Goal: Task Accomplishment & Management: Use online tool/utility

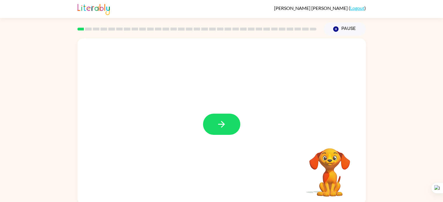
click at [392, 98] on div "Your browser must support playing .mp4 files to use Literably. Please try using…" at bounding box center [221, 120] width 443 height 169
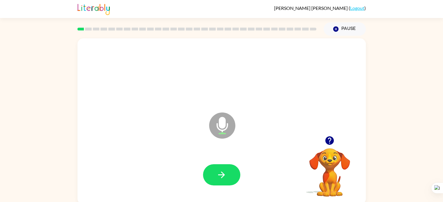
click at [226, 90] on div at bounding box center [221, 74] width 277 height 48
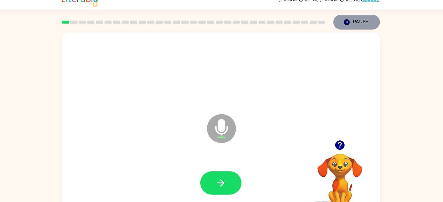
click at [335, 29] on icon "Pause" at bounding box center [336, 29] width 6 height 6
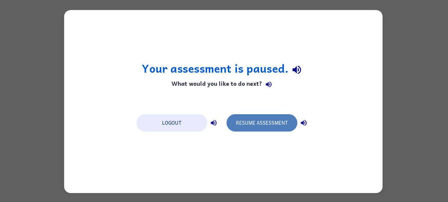
click at [267, 113] on button "Resume Assessment" at bounding box center [259, 121] width 64 height 16
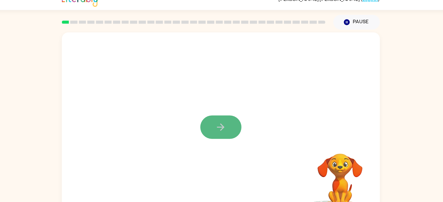
click at [219, 130] on icon "button" at bounding box center [221, 124] width 10 height 10
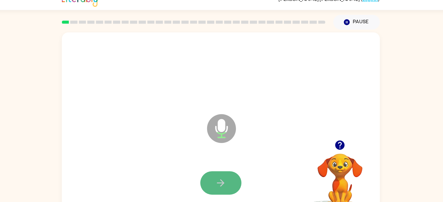
click at [217, 170] on button "button" at bounding box center [221, 175] width 37 height 21
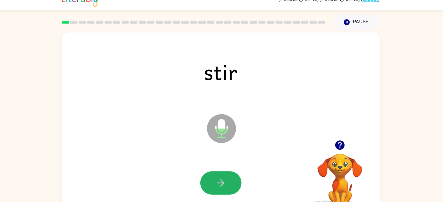
click at [217, 170] on button "button" at bounding box center [221, 175] width 37 height 21
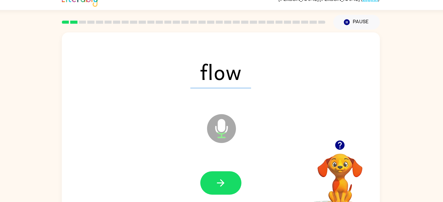
click at [221, 176] on icon "button" at bounding box center [221, 175] width 10 height 10
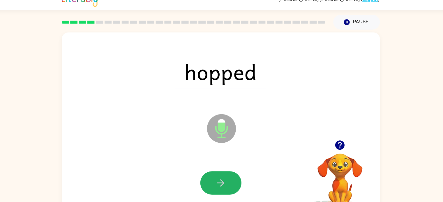
click at [221, 176] on icon "button" at bounding box center [221, 175] width 10 height 10
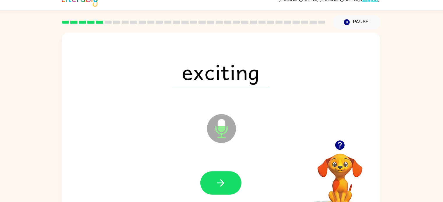
click at [221, 176] on icon "button" at bounding box center [221, 175] width 10 height 10
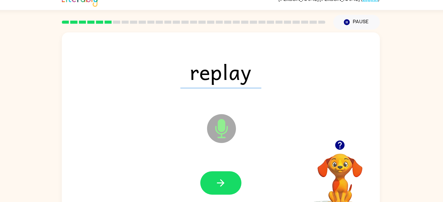
click at [221, 176] on icon "button" at bounding box center [221, 175] width 10 height 10
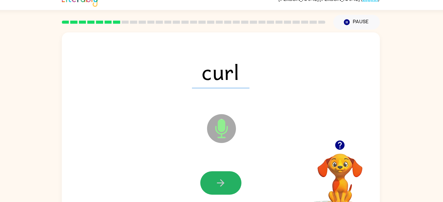
click at [219, 175] on icon "button" at bounding box center [221, 175] width 10 height 10
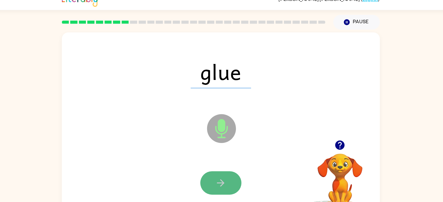
click at [219, 177] on icon "button" at bounding box center [221, 175] width 10 height 10
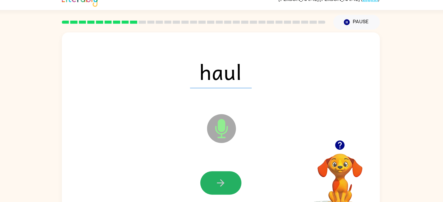
click at [222, 170] on icon "button" at bounding box center [221, 175] width 10 height 10
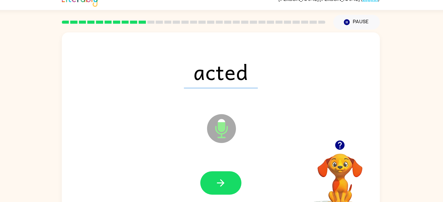
click at [222, 170] on icon "button" at bounding box center [221, 175] width 10 height 10
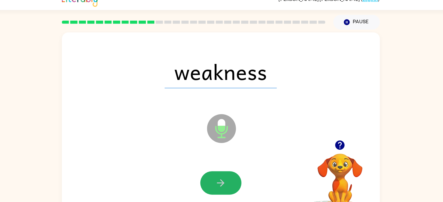
click at [218, 178] on icon "button" at bounding box center [221, 175] width 10 height 10
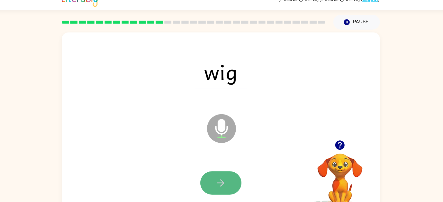
click at [223, 175] on icon "button" at bounding box center [221, 175] width 7 height 7
click at [221, 175] on icon "button" at bounding box center [221, 175] width 10 height 10
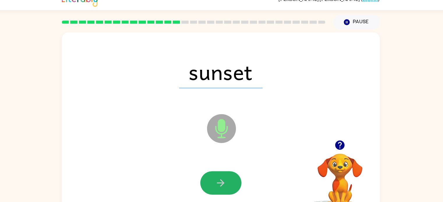
click at [222, 174] on icon "button" at bounding box center [221, 175] width 10 height 10
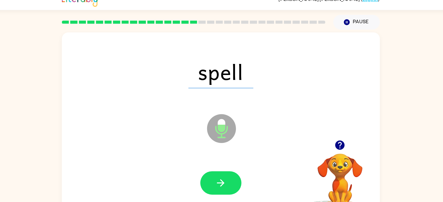
click at [222, 174] on icon "button" at bounding box center [221, 175] width 10 height 10
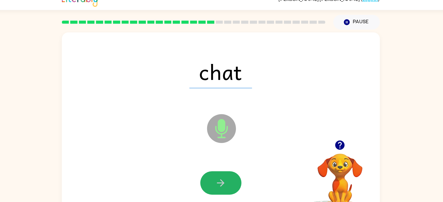
click at [222, 174] on icon "button" at bounding box center [221, 175] width 10 height 10
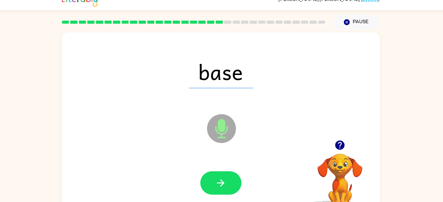
click at [222, 174] on icon "button" at bounding box center [221, 175] width 10 height 10
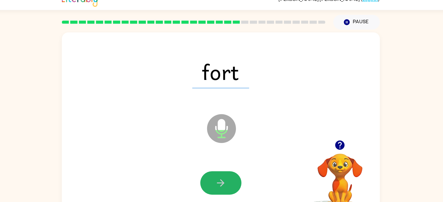
click at [222, 174] on icon "button" at bounding box center [221, 175] width 10 height 10
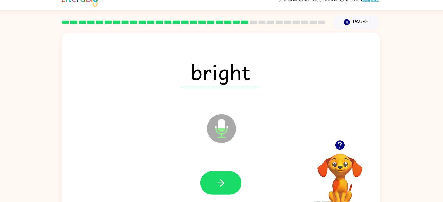
click at [222, 174] on icon "button" at bounding box center [221, 175] width 10 height 10
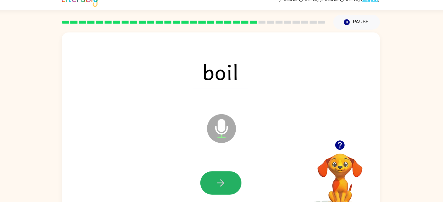
click at [222, 174] on icon "button" at bounding box center [221, 175] width 10 height 10
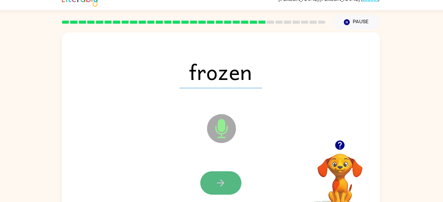
click at [221, 174] on icon "button" at bounding box center [221, 175] width 10 height 10
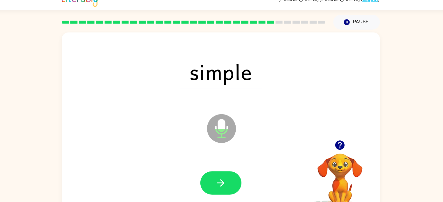
click at [221, 175] on icon "button" at bounding box center [221, 175] width 10 height 10
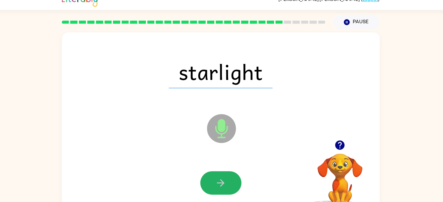
click at [221, 175] on icon "button" at bounding box center [221, 175] width 10 height 10
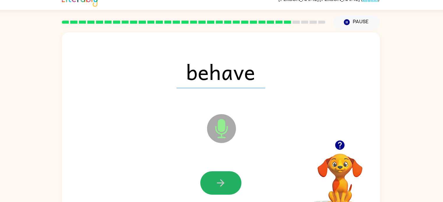
click at [221, 175] on icon "button" at bounding box center [221, 175] width 10 height 10
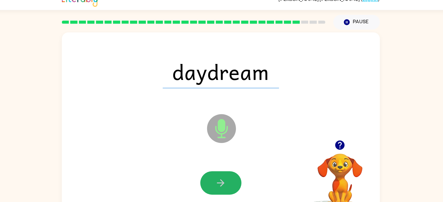
click at [221, 175] on icon "button" at bounding box center [221, 175] width 10 height 10
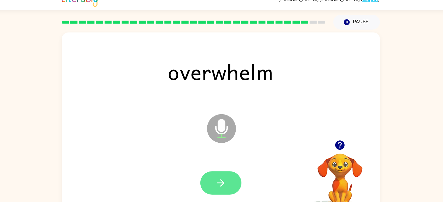
click at [221, 171] on icon "button" at bounding box center [221, 175] width 10 height 10
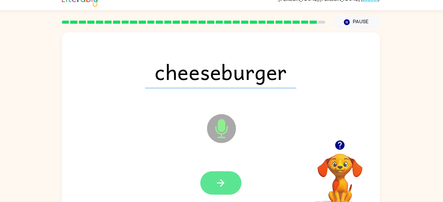
click at [236, 177] on button "button" at bounding box center [221, 175] width 37 height 21
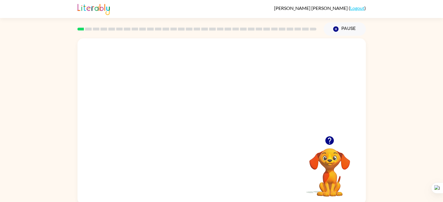
click at [206, 92] on video "Your browser must support playing .mp4 files to use Literably. Please try using…" at bounding box center [222, 87] width 288 height 98
click at [238, 108] on video "Your browser must support playing .mp4 files to use Literably. Please try using…" at bounding box center [222, 87] width 288 height 98
click at [218, 122] on icon "button" at bounding box center [221, 124] width 10 height 10
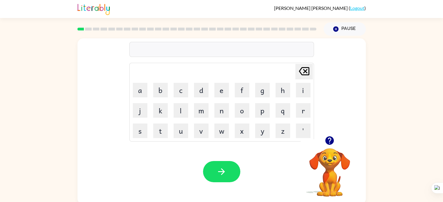
click at [218, 122] on td "w" at bounding box center [222, 131] width 20 height 20
click at [331, 137] on icon "button" at bounding box center [330, 141] width 10 height 10
click at [331, 143] on icon "button" at bounding box center [329, 141] width 8 height 8
click at [307, 75] on icon "Delete Delete last character input" at bounding box center [304, 71] width 14 height 14
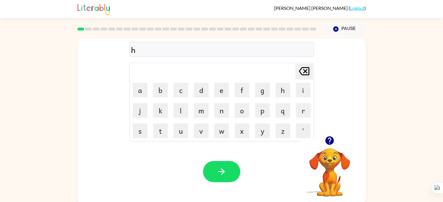
click at [307, 75] on icon "Delete Delete last character input" at bounding box center [304, 71] width 14 height 14
click at [331, 138] on icon "button" at bounding box center [329, 141] width 8 height 8
click at [232, 170] on button "button" at bounding box center [221, 171] width 37 height 21
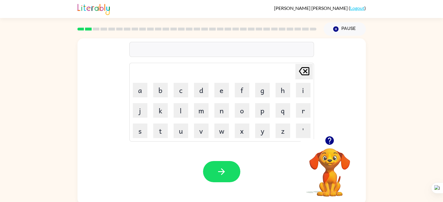
click at [329, 138] on icon "button" at bounding box center [330, 141] width 10 height 10
click at [332, 143] on icon "button" at bounding box center [329, 141] width 8 height 8
click at [304, 68] on icon "Delete Delete last character input" at bounding box center [304, 71] width 14 height 14
type button "delete"
click at [302, 71] on icon "Delete Delete last character input" at bounding box center [304, 71] width 14 height 14
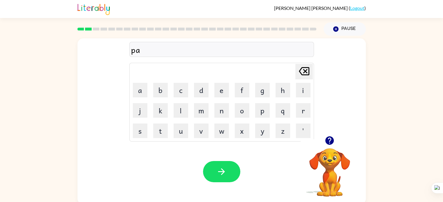
click at [304, 69] on icon "Delete Delete last character input" at bounding box center [304, 71] width 14 height 14
click at [330, 145] on icon "button" at bounding box center [329, 141] width 8 height 8
click at [309, 79] on div "Delete Delete last character input" at bounding box center [304, 71] width 14 height 15
click at [331, 141] on icon "button" at bounding box center [329, 141] width 8 height 8
click at [224, 177] on icon "button" at bounding box center [221, 172] width 10 height 10
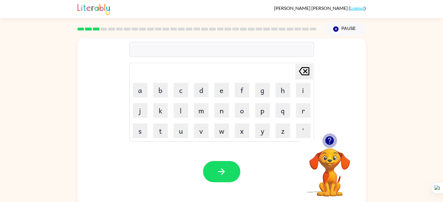
click at [326, 138] on icon "button" at bounding box center [330, 141] width 10 height 10
drag, startPoint x: 300, startPoint y: 72, endPoint x: 251, endPoint y: 80, distance: 50.1
click at [251, 80] on td "Delete Delete last character input" at bounding box center [221, 72] width 183 height 16
click at [301, 71] on icon "Delete Delete last character input" at bounding box center [304, 71] width 14 height 14
type button "delete"
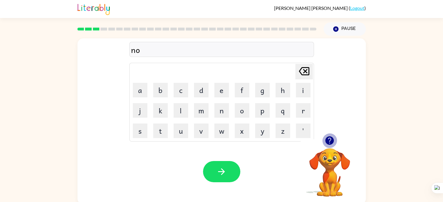
click at [330, 137] on icon "button" at bounding box center [330, 141] width 10 height 10
drag, startPoint x: 330, startPoint y: 137, endPoint x: 339, endPoint y: 137, distance: 8.5
click at [339, 137] on div at bounding box center [330, 140] width 58 height 15
click at [328, 143] on icon "button" at bounding box center [329, 141] width 8 height 8
click at [216, 168] on button "button" at bounding box center [221, 171] width 37 height 21
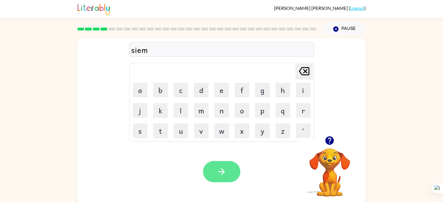
click at [224, 164] on button "button" at bounding box center [221, 171] width 37 height 21
click at [333, 140] on icon "button" at bounding box center [329, 141] width 8 height 8
click at [225, 170] on icon "button" at bounding box center [221, 172] width 10 height 10
click at [225, 173] on icon "button" at bounding box center [221, 172] width 10 height 10
click at [219, 176] on icon "button" at bounding box center [221, 172] width 10 height 10
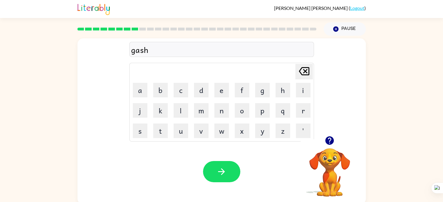
drag, startPoint x: 244, startPoint y: 161, endPoint x: 251, endPoint y: 148, distance: 14.1
click at [258, 146] on div "Your browser must support playing .mp4 files to use Literably. Please try using…" at bounding box center [222, 172] width 288 height 66
click at [216, 176] on icon "button" at bounding box center [221, 172] width 10 height 10
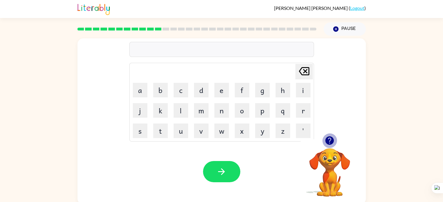
click at [328, 144] on icon "button" at bounding box center [329, 141] width 8 height 8
click at [328, 142] on icon "button" at bounding box center [329, 141] width 8 height 8
click at [219, 179] on button "button" at bounding box center [221, 171] width 37 height 21
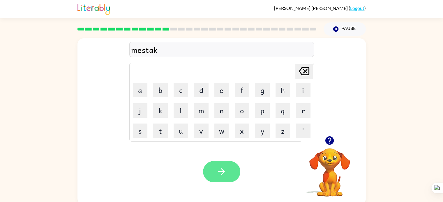
click at [215, 178] on button "button" at bounding box center [221, 171] width 37 height 21
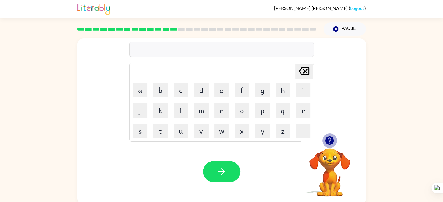
click at [327, 139] on icon "button" at bounding box center [329, 141] width 8 height 8
click at [219, 177] on icon "button" at bounding box center [221, 172] width 10 height 10
click at [330, 137] on icon "button" at bounding box center [329, 141] width 8 height 8
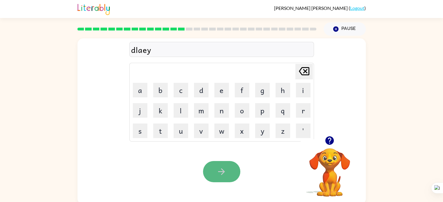
click at [227, 176] on button "button" at bounding box center [221, 171] width 37 height 21
click at [333, 144] on icon "button" at bounding box center [330, 141] width 10 height 10
click at [226, 178] on button "button" at bounding box center [221, 171] width 37 height 21
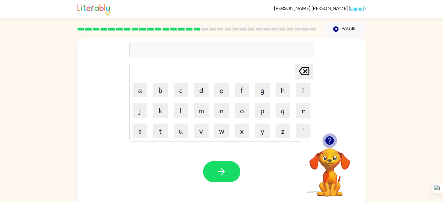
click at [325, 142] on icon "button" at bounding box center [329, 141] width 8 height 8
click at [204, 175] on button "button" at bounding box center [221, 171] width 37 height 21
click at [333, 142] on icon "button" at bounding box center [329, 141] width 8 height 8
click at [219, 173] on icon "button" at bounding box center [221, 172] width 10 height 10
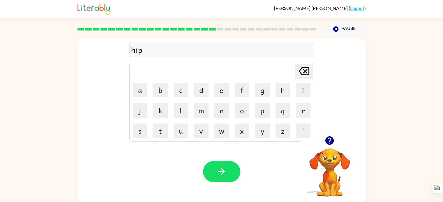
click at [306, 70] on icon at bounding box center [304, 71] width 10 height 8
click at [301, 71] on icon "Delete Delete last character input" at bounding box center [304, 71] width 14 height 14
type button "delete"
click at [299, 75] on icon "Delete Delete last character input" at bounding box center [304, 71] width 14 height 14
click at [297, 75] on icon "Delete Delete last character input" at bounding box center [304, 71] width 14 height 14
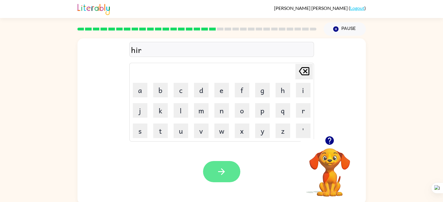
click at [219, 175] on icon "button" at bounding box center [221, 172] width 10 height 10
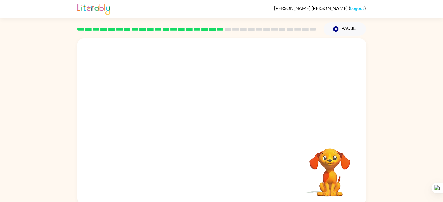
drag, startPoint x: 219, startPoint y: 175, endPoint x: 226, endPoint y: 174, distance: 6.5
click at [226, 174] on div "Your browser must support playing .mp4 files to use Literably. Please try using…" at bounding box center [222, 121] width 288 height 166
click at [212, 125] on button "button" at bounding box center [221, 124] width 37 height 21
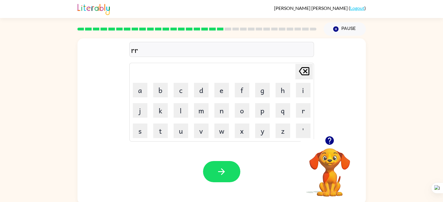
click at [303, 71] on icon "Delete Delete last character input" at bounding box center [304, 71] width 14 height 14
type button "delete"
click at [229, 167] on button "button" at bounding box center [221, 171] width 37 height 21
click at [278, 199] on div "Your browser must support playing .mp4 files to use Literably. Please try using…" at bounding box center [222, 172] width 288 height 66
click at [304, 71] on icon at bounding box center [304, 71] width 10 height 8
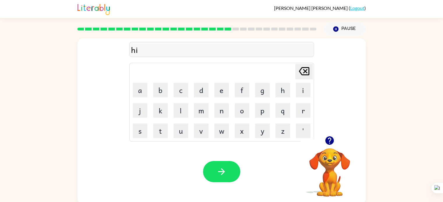
click at [304, 71] on icon at bounding box center [304, 71] width 10 height 8
click at [303, 70] on icon at bounding box center [304, 71] width 10 height 8
type button "delete"
click at [221, 173] on icon "button" at bounding box center [221, 172] width 10 height 10
drag, startPoint x: 221, startPoint y: 173, endPoint x: 226, endPoint y: 171, distance: 4.8
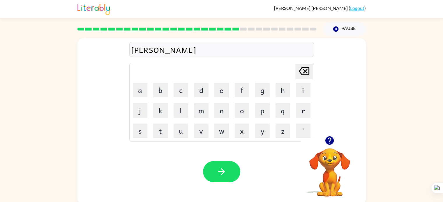
click at [226, 171] on icon "button" at bounding box center [221, 172] width 10 height 10
click at [309, 66] on icon "Delete Delete last character input" at bounding box center [304, 71] width 14 height 14
click at [303, 69] on icon at bounding box center [304, 71] width 10 height 8
type button "delete"
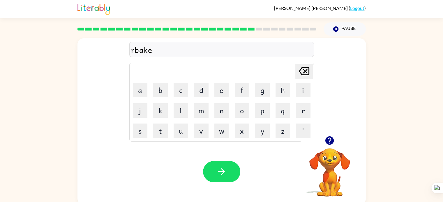
click at [303, 69] on icon at bounding box center [304, 71] width 10 height 8
click at [399, 131] on div "rbak Delete Delete last character input a b c d e f g h i j k l m n o p q r s t…" at bounding box center [221, 120] width 443 height 169
click at [208, 170] on button "button" at bounding box center [221, 171] width 37 height 21
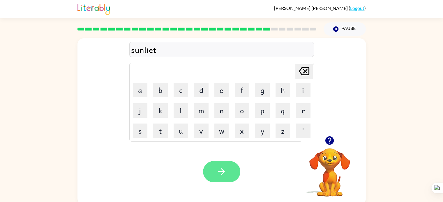
click at [216, 166] on button "button" at bounding box center [221, 171] width 37 height 21
click at [231, 175] on button "button" at bounding box center [221, 171] width 37 height 21
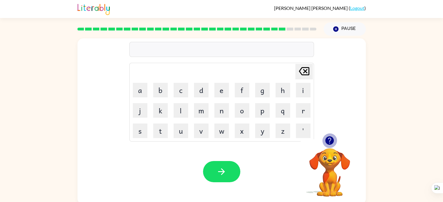
click at [327, 142] on icon "button" at bounding box center [329, 141] width 8 height 8
click at [223, 166] on button "button" at bounding box center [221, 171] width 37 height 21
drag, startPoint x: 225, startPoint y: 163, endPoint x: 246, endPoint y: 171, distance: 22.3
click at [246, 171] on div "Your browser must support playing .mp4 files to use Literably. Please try using…" at bounding box center [222, 172] width 288 height 66
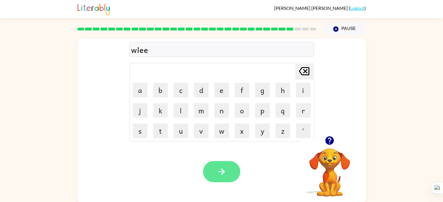
click at [231, 174] on button "button" at bounding box center [221, 171] width 37 height 21
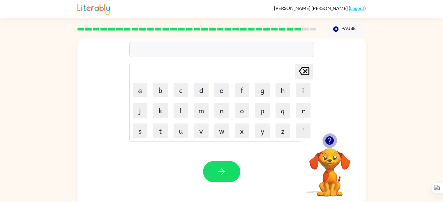
click at [328, 141] on icon "button" at bounding box center [329, 141] width 8 height 8
click at [303, 74] on icon "Delete Delete last character input" at bounding box center [304, 71] width 14 height 14
click at [301, 75] on icon "Delete Delete last character input" at bounding box center [304, 71] width 14 height 14
type button "delete"
click at [50, 137] on div "be Delete Delete last character input a b c d e f g h i j k l m n o p q r s t u…" at bounding box center [221, 120] width 443 height 169
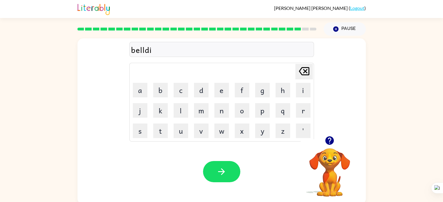
click at [416, 95] on div "belldi Delete Delete last character input a b c d e f g h i j k l m n o p q r s…" at bounding box center [221, 120] width 443 height 169
click at [231, 170] on button "button" at bounding box center [221, 171] width 37 height 21
click at [332, 138] on icon "button" at bounding box center [329, 141] width 8 height 8
click at [230, 170] on button "button" at bounding box center [221, 171] width 37 height 21
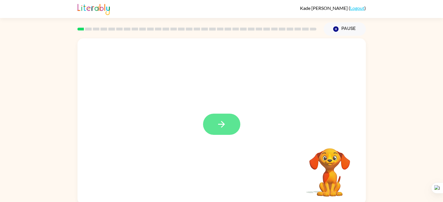
scroll to position [2, 0]
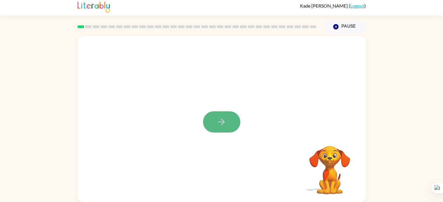
click at [224, 124] on icon "button" at bounding box center [221, 122] width 10 height 10
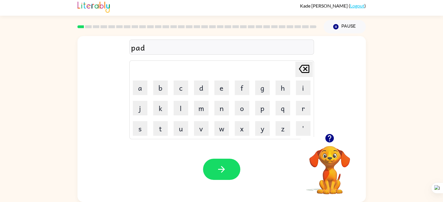
click at [220, 164] on button "button" at bounding box center [221, 169] width 37 height 21
click at [307, 70] on icon "Delete Delete last character input" at bounding box center [304, 69] width 14 height 14
click at [224, 160] on button "button" at bounding box center [221, 169] width 37 height 21
click at [224, 168] on icon "button" at bounding box center [221, 170] width 10 height 10
click at [219, 162] on button "button" at bounding box center [221, 169] width 37 height 21
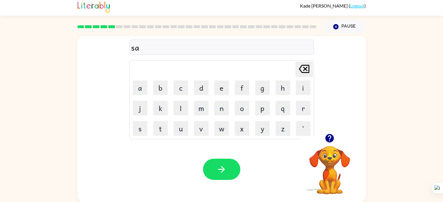
click at [301, 69] on icon "Delete Delete last character input" at bounding box center [304, 69] width 14 height 14
type button "delete"
click at [307, 67] on icon at bounding box center [304, 69] width 10 height 8
click at [309, 69] on icon at bounding box center [304, 69] width 10 height 8
click at [305, 71] on icon "Delete Delete last character input" at bounding box center [304, 69] width 14 height 14
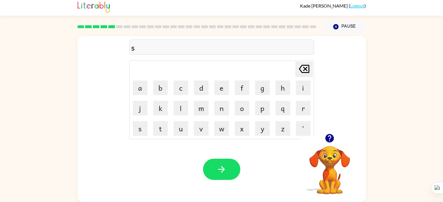
click at [305, 71] on icon "Delete Delete last character input" at bounding box center [304, 69] width 14 height 14
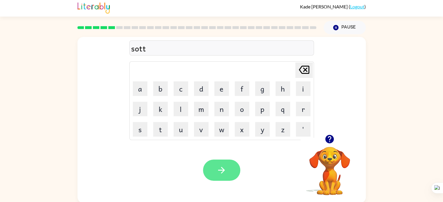
click at [232, 170] on button "button" at bounding box center [221, 170] width 37 height 21
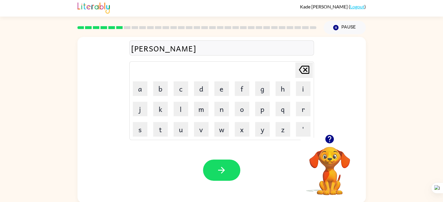
click at [286, 79] on table "Delete Delete last character input a b c d e f g h i j k l m n o p q r s t u v …" at bounding box center [222, 101] width 184 height 78
click at [300, 70] on icon "Delete Delete last character input" at bounding box center [304, 70] width 14 height 14
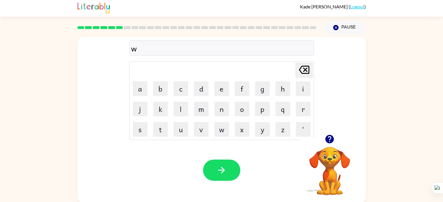
type button "delete"
click at [216, 184] on div "Your browser must support playing .mp4 files to use Literably. Please try using…" at bounding box center [222, 171] width 288 height 66
click at [217, 179] on button "button" at bounding box center [221, 170] width 37 height 21
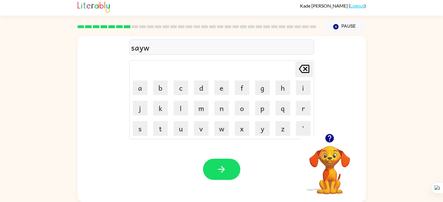
click at [218, 180] on div "Your browser must support playing .mp4 files to use Literably. Please try using…" at bounding box center [222, 170] width 288 height 66
click at [220, 171] on icon "button" at bounding box center [221, 170] width 10 height 10
click at [284, 85] on button "h" at bounding box center [283, 88] width 15 height 15
click at [301, 74] on icon "Delete Delete last character input" at bounding box center [304, 69] width 14 height 14
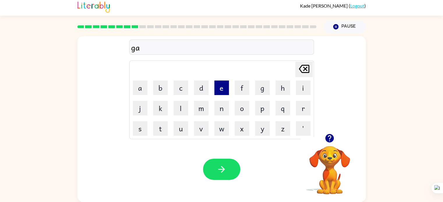
click at [227, 83] on button "e" at bounding box center [221, 88] width 15 height 15
click at [302, 70] on icon "Delete Delete last character input" at bounding box center [304, 69] width 14 height 14
click at [293, 63] on td "Delete Delete last character input" at bounding box center [221, 69] width 183 height 16
click at [207, 173] on button "button" at bounding box center [221, 169] width 37 height 21
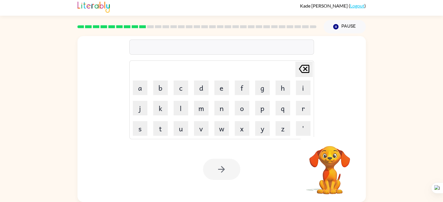
click at [203, 174] on div at bounding box center [221, 169] width 37 height 21
click at [216, 169] on button "button" at bounding box center [221, 169] width 37 height 21
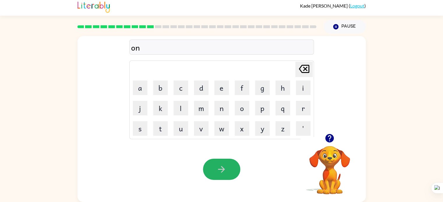
drag, startPoint x: 235, startPoint y: 168, endPoint x: 232, endPoint y: 169, distance: 3.5
click at [232, 169] on button "button" at bounding box center [221, 169] width 37 height 21
click at [211, 179] on button "button" at bounding box center [221, 169] width 37 height 21
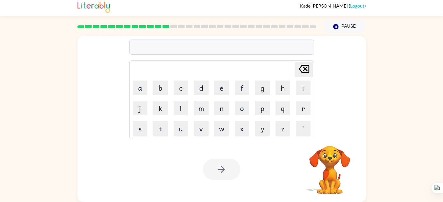
click at [214, 174] on div at bounding box center [221, 169] width 37 height 21
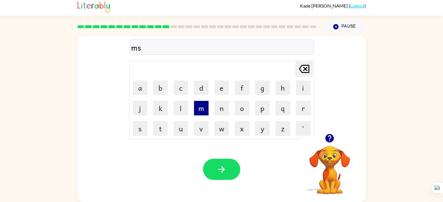
click at [206, 105] on button "m" at bounding box center [201, 108] width 15 height 15
click at [298, 70] on icon "Delete Delete last character input" at bounding box center [304, 69] width 14 height 14
click at [180, 104] on button "l" at bounding box center [181, 108] width 15 height 15
click at [301, 77] on td "Delete Delete last character input" at bounding box center [221, 69] width 183 height 16
click at [300, 72] on icon "Delete Delete last character input" at bounding box center [304, 69] width 14 height 14
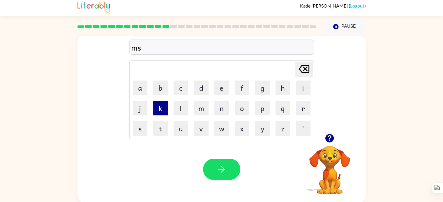
type button "delete"
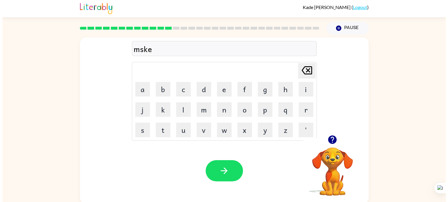
scroll to position [0, 0]
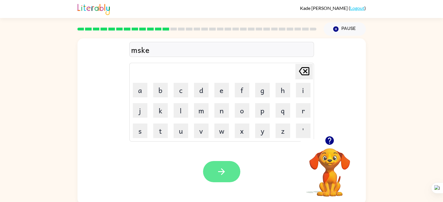
click at [213, 175] on button "button" at bounding box center [221, 171] width 37 height 21
click at [305, 74] on icon "Delete Delete last character input" at bounding box center [304, 71] width 14 height 14
click at [226, 165] on button "button" at bounding box center [221, 171] width 37 height 21
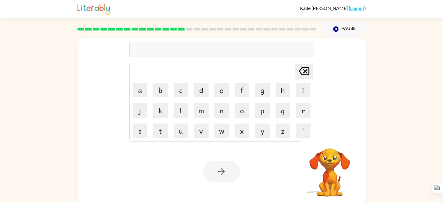
click at [226, 165] on div at bounding box center [221, 171] width 37 height 21
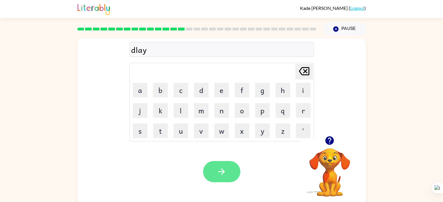
click at [216, 168] on button "button" at bounding box center [221, 171] width 37 height 21
click at [302, 71] on icon "Delete Delete last character input" at bounding box center [304, 71] width 14 height 14
type button "delete"
click at [298, 70] on icon "Delete Delete last character input" at bounding box center [304, 71] width 14 height 14
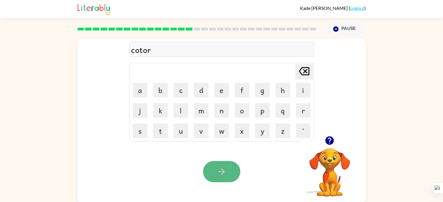
click at [219, 177] on icon "button" at bounding box center [221, 172] width 10 height 10
click at [242, 164] on div "Your browser must support playing .mp4 files to use Literably. Please try using…" at bounding box center [222, 172] width 288 height 66
click at [229, 166] on button "button" at bounding box center [221, 171] width 37 height 21
drag, startPoint x: 217, startPoint y: 164, endPoint x: 162, endPoint y: 165, distance: 55.1
click at [162, 165] on div "Your browser must support playing .mp4 files to use Literably. Please try using…" at bounding box center [222, 172] width 288 height 66
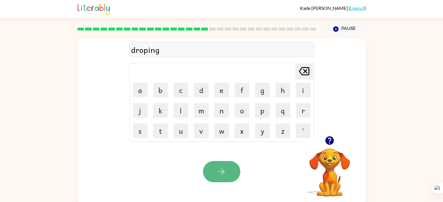
click at [213, 176] on button "button" at bounding box center [221, 171] width 37 height 21
click at [304, 71] on icon at bounding box center [304, 71] width 10 height 8
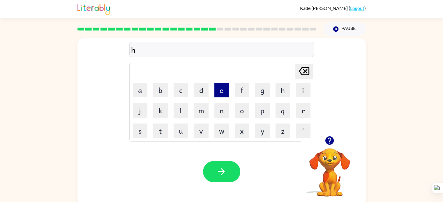
type button "delete"
click at [228, 168] on button "button" at bounding box center [221, 171] width 37 height 21
click at [225, 184] on div "Your browser must support playing .mp4 files to use Literably. Please try using…" at bounding box center [222, 172] width 288 height 66
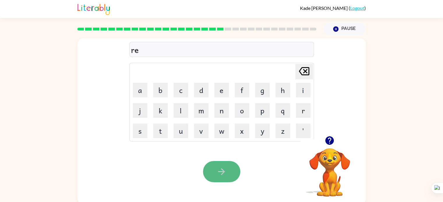
click at [228, 180] on button "button" at bounding box center [221, 171] width 37 height 21
click at [330, 138] on icon "button" at bounding box center [330, 141] width 10 height 10
click at [295, 79] on button "Delete Delete last character input" at bounding box center [303, 71] width 17 height 15
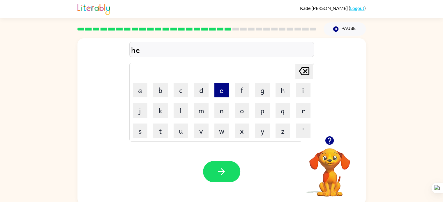
click at [220, 91] on button "e" at bounding box center [221, 90] width 15 height 15
click at [203, 91] on button "d" at bounding box center [201, 90] width 15 height 15
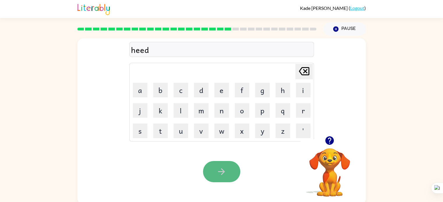
click at [233, 173] on button "button" at bounding box center [221, 171] width 37 height 21
click at [211, 166] on button "button" at bounding box center [221, 171] width 37 height 21
click at [219, 162] on button "button" at bounding box center [221, 171] width 37 height 21
click at [209, 171] on button "button" at bounding box center [221, 171] width 37 height 21
click at [222, 173] on icon "button" at bounding box center [221, 172] width 10 height 10
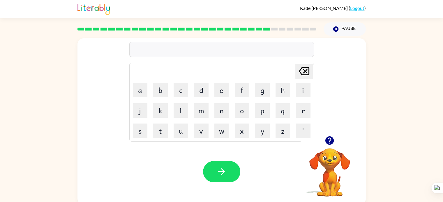
click at [330, 141] on icon "button" at bounding box center [329, 141] width 8 height 8
click at [214, 177] on button "button" at bounding box center [221, 171] width 37 height 21
click at [214, 166] on button "button" at bounding box center [221, 171] width 37 height 21
click at [218, 172] on icon "button" at bounding box center [221, 172] width 7 height 7
click at [298, 86] on button "i" at bounding box center [303, 90] width 15 height 15
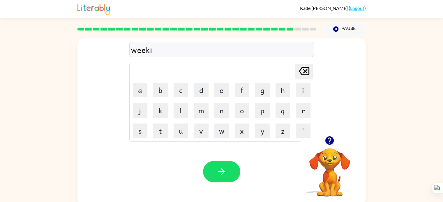
click at [302, 72] on icon "Delete Delete last character input" at bounding box center [304, 71] width 14 height 14
click at [179, 112] on button "l" at bounding box center [181, 110] width 15 height 15
click at [217, 165] on button "button" at bounding box center [221, 171] width 37 height 21
click at [193, 163] on div "Your browser must support playing .mp4 files to use Literably. Please try using…" at bounding box center [222, 172] width 288 height 66
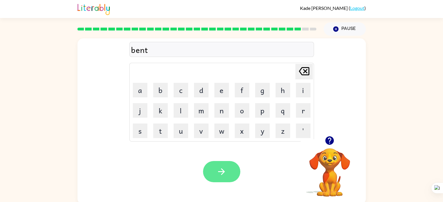
click at [205, 165] on button "button" at bounding box center [221, 171] width 37 height 21
click at [309, 68] on icon at bounding box center [304, 71] width 10 height 8
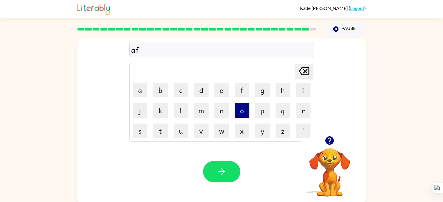
type button "delete"
click at [307, 74] on icon "Delete Delete last character input" at bounding box center [304, 71] width 14 height 14
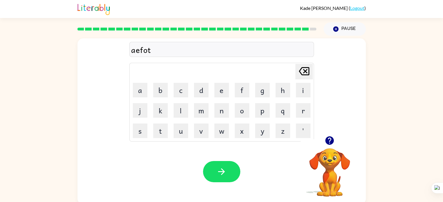
click at [299, 71] on icon at bounding box center [304, 71] width 10 height 8
click at [221, 168] on icon "button" at bounding box center [221, 172] width 10 height 10
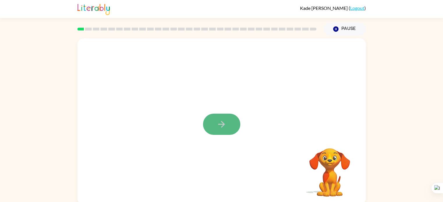
click at [214, 131] on button "button" at bounding box center [221, 124] width 37 height 21
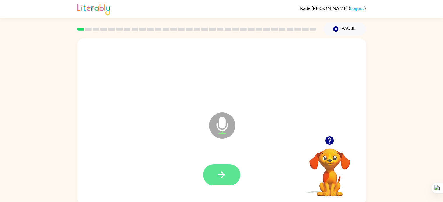
click at [223, 170] on icon "button" at bounding box center [221, 175] width 10 height 10
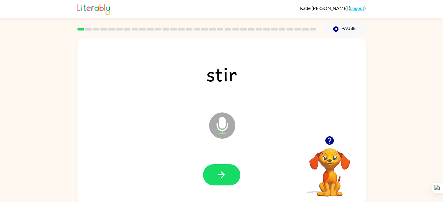
click at [223, 170] on icon "button" at bounding box center [221, 175] width 10 height 10
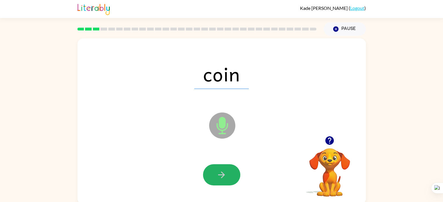
click at [223, 170] on button "button" at bounding box center [221, 175] width 37 height 21
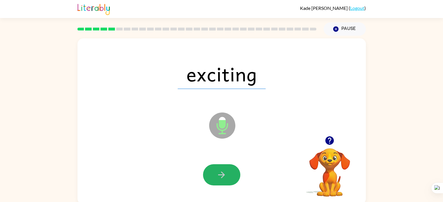
click at [223, 170] on button "button" at bounding box center [221, 175] width 37 height 21
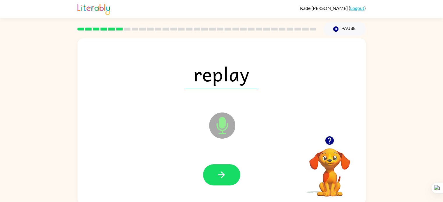
click at [223, 170] on button "button" at bounding box center [221, 175] width 37 height 21
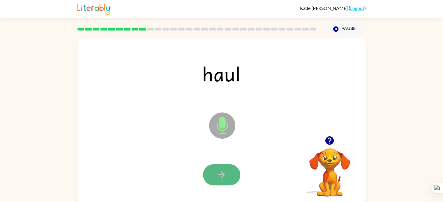
click at [226, 175] on icon "button" at bounding box center [221, 175] width 10 height 10
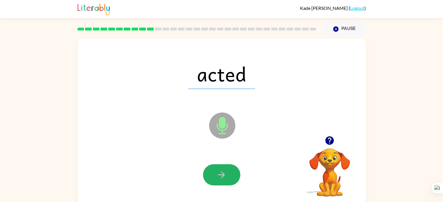
click at [226, 175] on icon "button" at bounding box center [221, 175] width 10 height 10
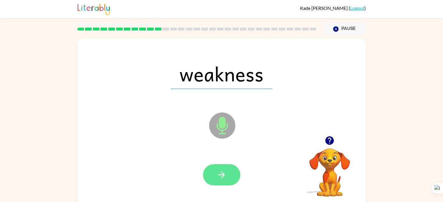
click at [226, 173] on icon "button" at bounding box center [221, 175] width 10 height 10
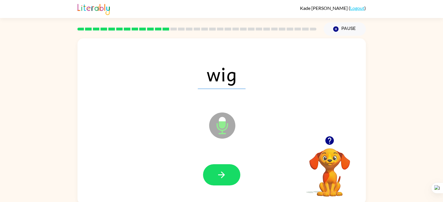
click at [226, 173] on icon "button" at bounding box center [221, 175] width 10 height 10
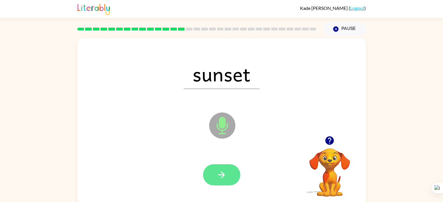
click at [226, 168] on button "button" at bounding box center [221, 175] width 37 height 21
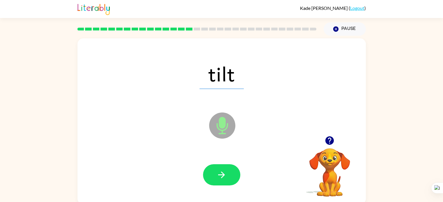
click at [280, 154] on icon "Microphone The Microphone is here when it is your turn to talk" at bounding box center [251, 133] width 87 height 44
drag, startPoint x: 231, startPoint y: 179, endPoint x: 235, endPoint y: 179, distance: 3.8
click at [235, 179] on button "button" at bounding box center [221, 175] width 37 height 21
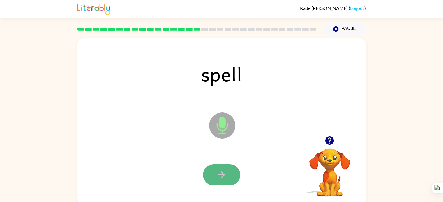
click at [235, 179] on button "button" at bounding box center [221, 175] width 37 height 21
click at [237, 177] on button "button" at bounding box center [221, 175] width 37 height 21
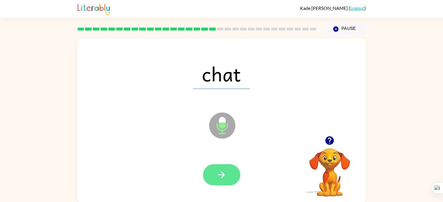
click at [238, 179] on button "button" at bounding box center [221, 175] width 37 height 21
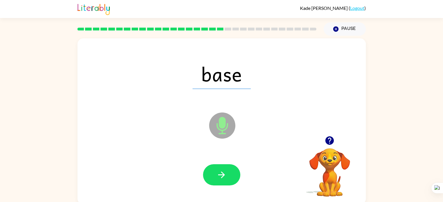
click at [247, 190] on div at bounding box center [221, 176] width 277 height 48
click at [239, 177] on button "button" at bounding box center [221, 175] width 37 height 21
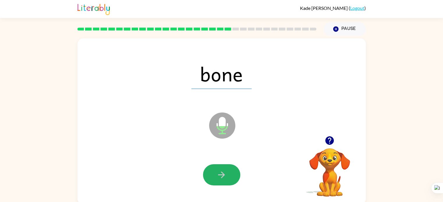
click at [239, 177] on button "button" at bounding box center [221, 175] width 37 height 21
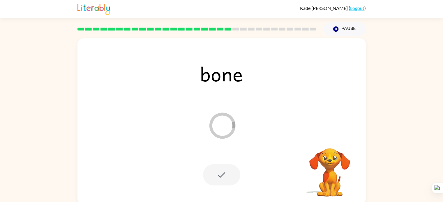
click at [233, 173] on div at bounding box center [221, 175] width 37 height 21
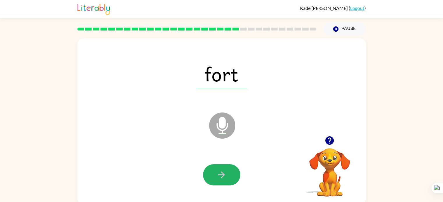
click at [233, 173] on button "button" at bounding box center [221, 175] width 37 height 21
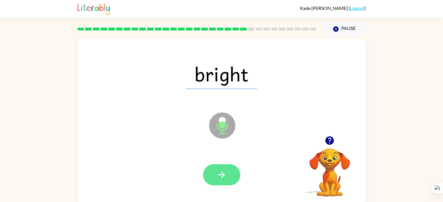
click at [233, 172] on button "button" at bounding box center [221, 175] width 37 height 21
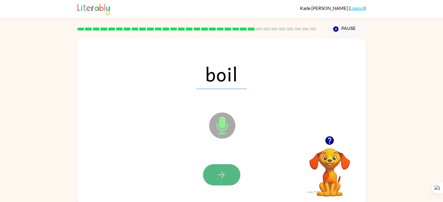
click at [206, 170] on button "button" at bounding box center [221, 175] width 37 height 21
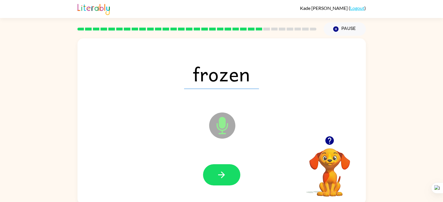
click at [191, 177] on div at bounding box center [221, 176] width 277 height 48
click at [205, 170] on button "button" at bounding box center [221, 175] width 37 height 21
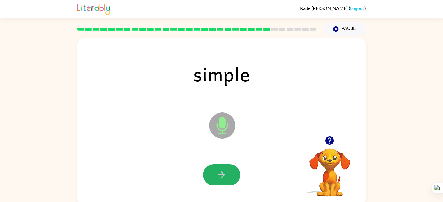
click at [205, 170] on button "button" at bounding box center [221, 175] width 37 height 21
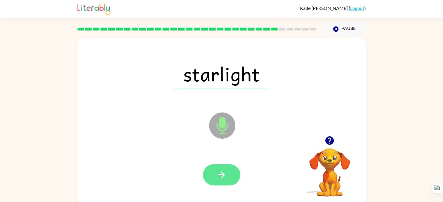
click at [209, 178] on button "button" at bounding box center [221, 175] width 37 height 21
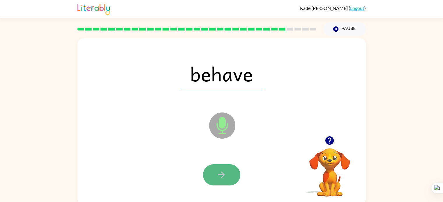
click at [216, 177] on icon "button" at bounding box center [221, 175] width 10 height 10
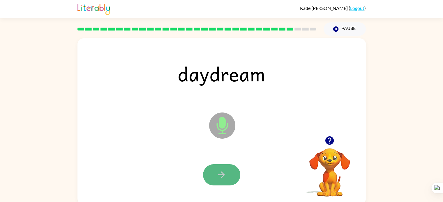
click at [231, 168] on button "button" at bounding box center [221, 175] width 37 height 21
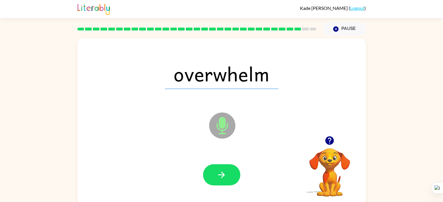
click at [231, 168] on button "button" at bounding box center [221, 175] width 37 height 21
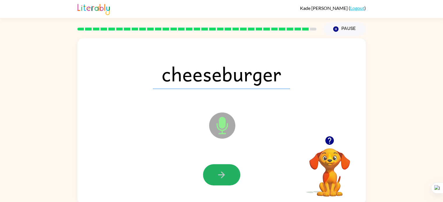
click at [231, 168] on button "button" at bounding box center [221, 175] width 37 height 21
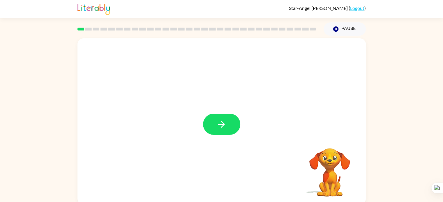
click at [147, 83] on div at bounding box center [222, 121] width 288 height 166
click at [223, 124] on icon "button" at bounding box center [221, 124] width 7 height 7
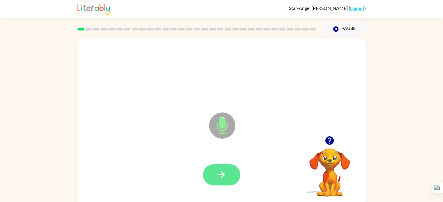
click at [223, 166] on button "button" at bounding box center [221, 175] width 37 height 21
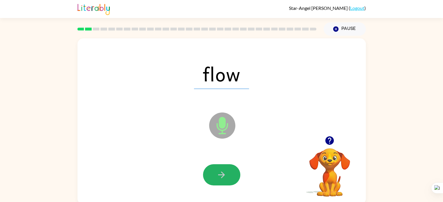
click at [223, 166] on button "button" at bounding box center [221, 175] width 37 height 21
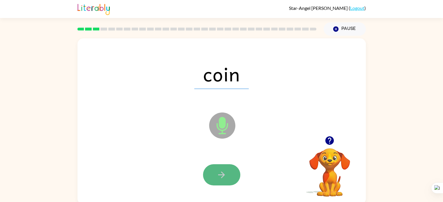
click at [220, 180] on icon "button" at bounding box center [221, 175] width 10 height 10
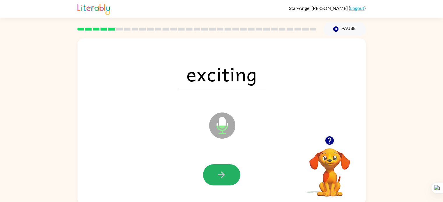
click at [220, 180] on icon "button" at bounding box center [221, 175] width 10 height 10
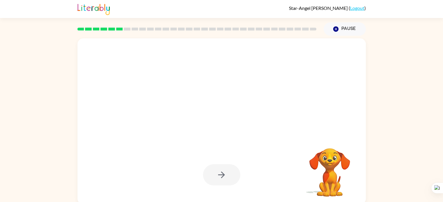
click at [220, 180] on div at bounding box center [221, 175] width 37 height 21
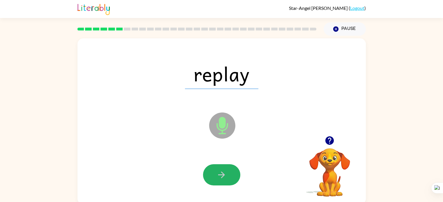
click at [220, 180] on icon "button" at bounding box center [221, 175] width 10 height 10
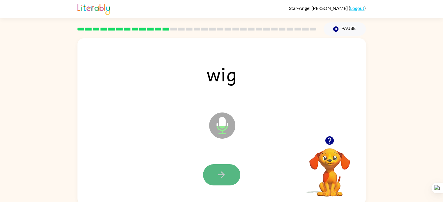
click at [220, 178] on icon "button" at bounding box center [221, 175] width 10 height 10
click at [220, 180] on button "button" at bounding box center [221, 175] width 37 height 21
click at [219, 177] on icon "button" at bounding box center [221, 175] width 10 height 10
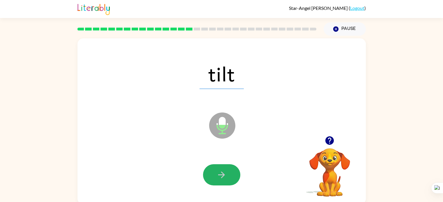
click at [219, 177] on icon "button" at bounding box center [221, 175] width 10 height 10
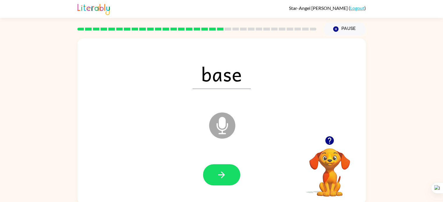
drag, startPoint x: 219, startPoint y: 177, endPoint x: 164, endPoint y: 134, distance: 69.9
click at [164, 134] on div "base Microphone The Microphone is here when it is your turn to talk" at bounding box center [222, 121] width 288 height 166
click at [245, 123] on icon "Microphone The Microphone is here when it is your turn to talk" at bounding box center [251, 133] width 87 height 44
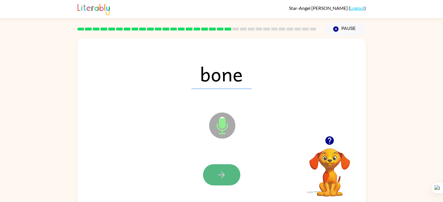
click at [226, 174] on icon "button" at bounding box center [221, 175] width 10 height 10
click at [220, 179] on icon "button" at bounding box center [221, 175] width 10 height 10
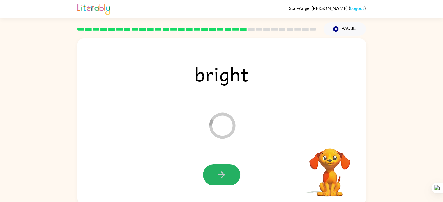
click at [220, 181] on button "button" at bounding box center [221, 175] width 37 height 21
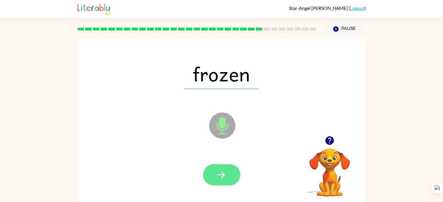
click at [221, 176] on icon "button" at bounding box center [221, 175] width 10 height 10
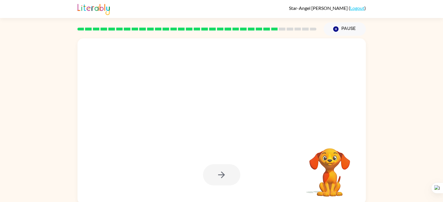
click at [221, 176] on div at bounding box center [221, 175] width 37 height 21
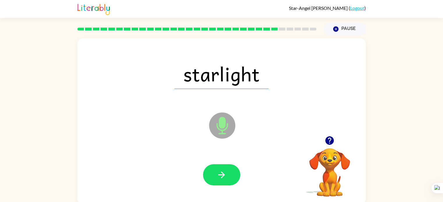
click at [221, 176] on icon "button" at bounding box center [221, 175] width 10 height 10
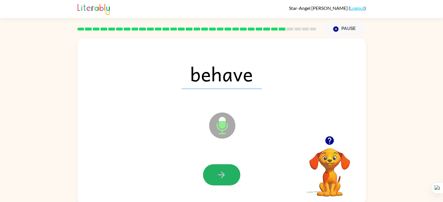
drag, startPoint x: 221, startPoint y: 176, endPoint x: 223, endPoint y: 172, distance: 4.0
click at [223, 172] on icon "button" at bounding box center [221, 175] width 10 height 10
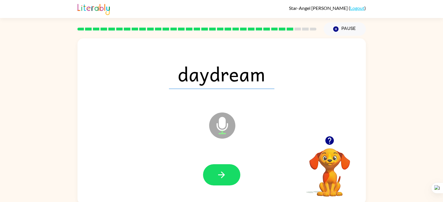
click at [277, 160] on div at bounding box center [221, 176] width 277 height 48
click at [220, 169] on button "button" at bounding box center [221, 175] width 37 height 21
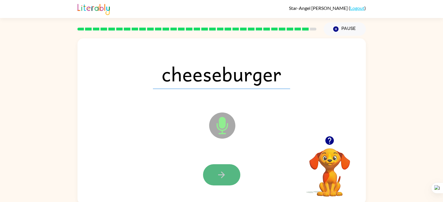
click at [225, 169] on button "button" at bounding box center [221, 175] width 37 height 21
